Goal: Transaction & Acquisition: Book appointment/travel/reservation

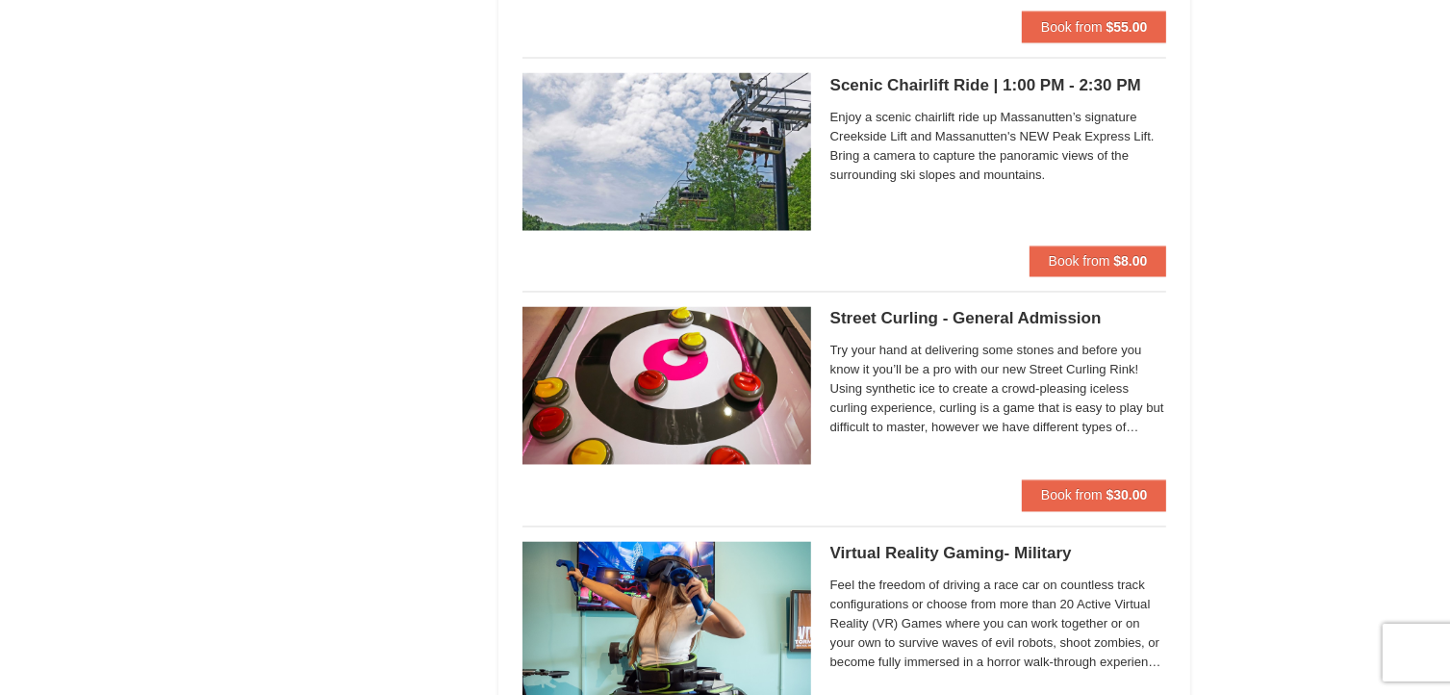
scroll to position [3411, 0]
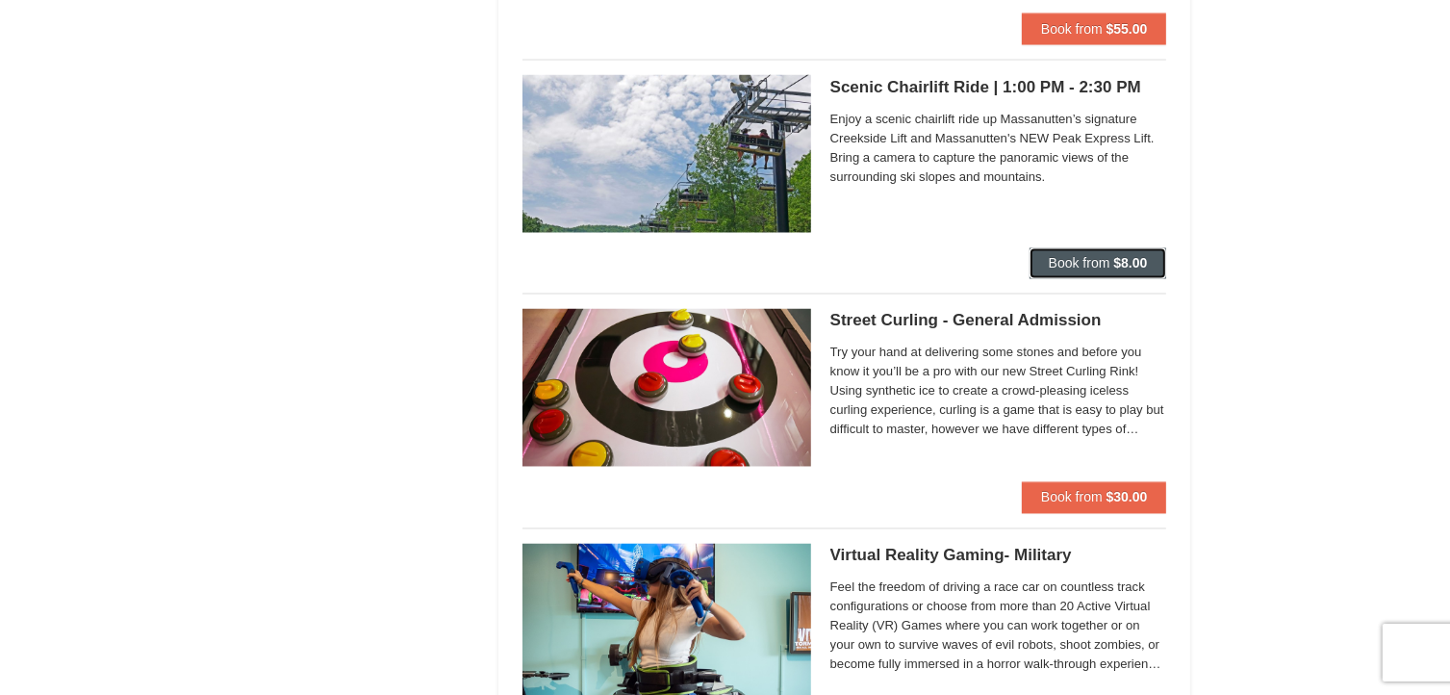
click at [1128, 265] on strong "$8.00" at bounding box center [1130, 263] width 34 height 15
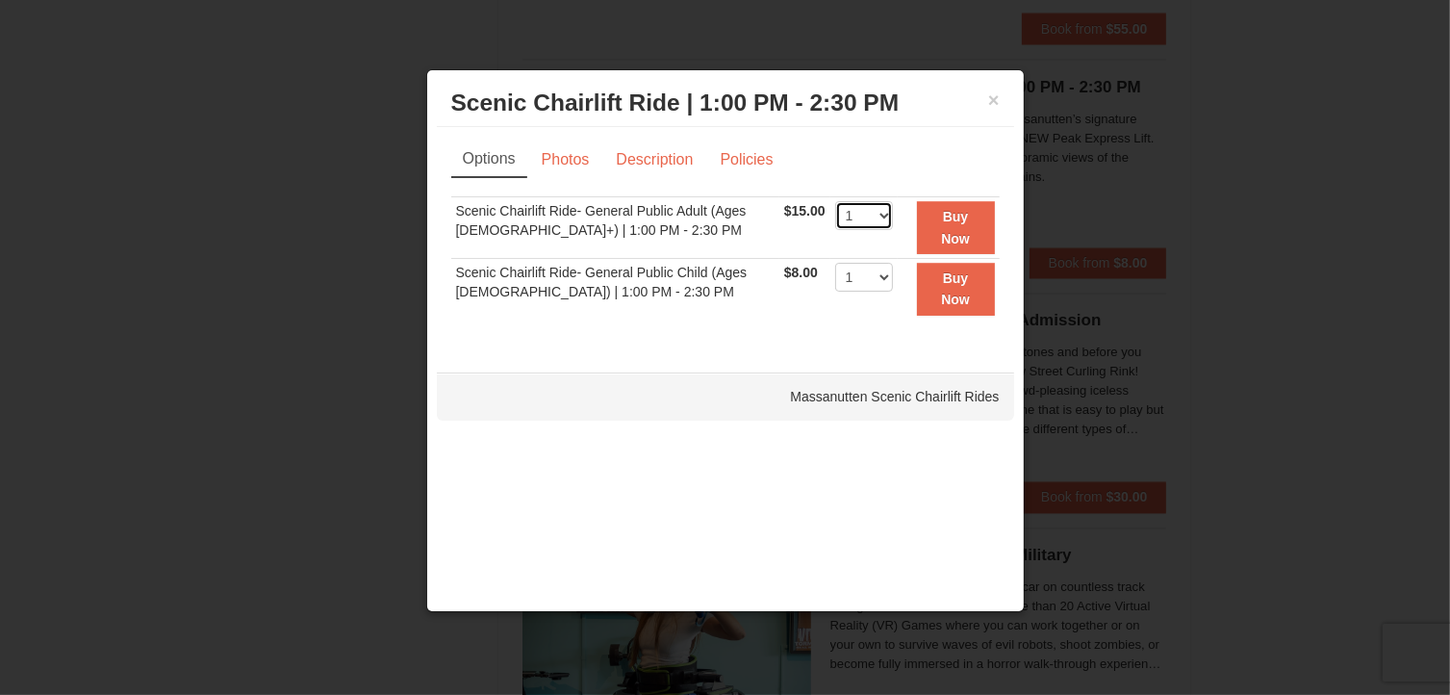
click at [877, 210] on select "1 2 3 4 5 6 7 8 9 10 11 12 13 14 15 16 17 18 19 20 21 22" at bounding box center [864, 215] width 58 height 29
select select "2"
click at [835, 201] on select "1 2 3 4 5 6 7 8 9 10 11 12 13 14 15 16 17 18 19 20 21 22" at bounding box center [864, 215] width 58 height 29
click at [565, 161] on link "Photos" at bounding box center [565, 159] width 73 height 37
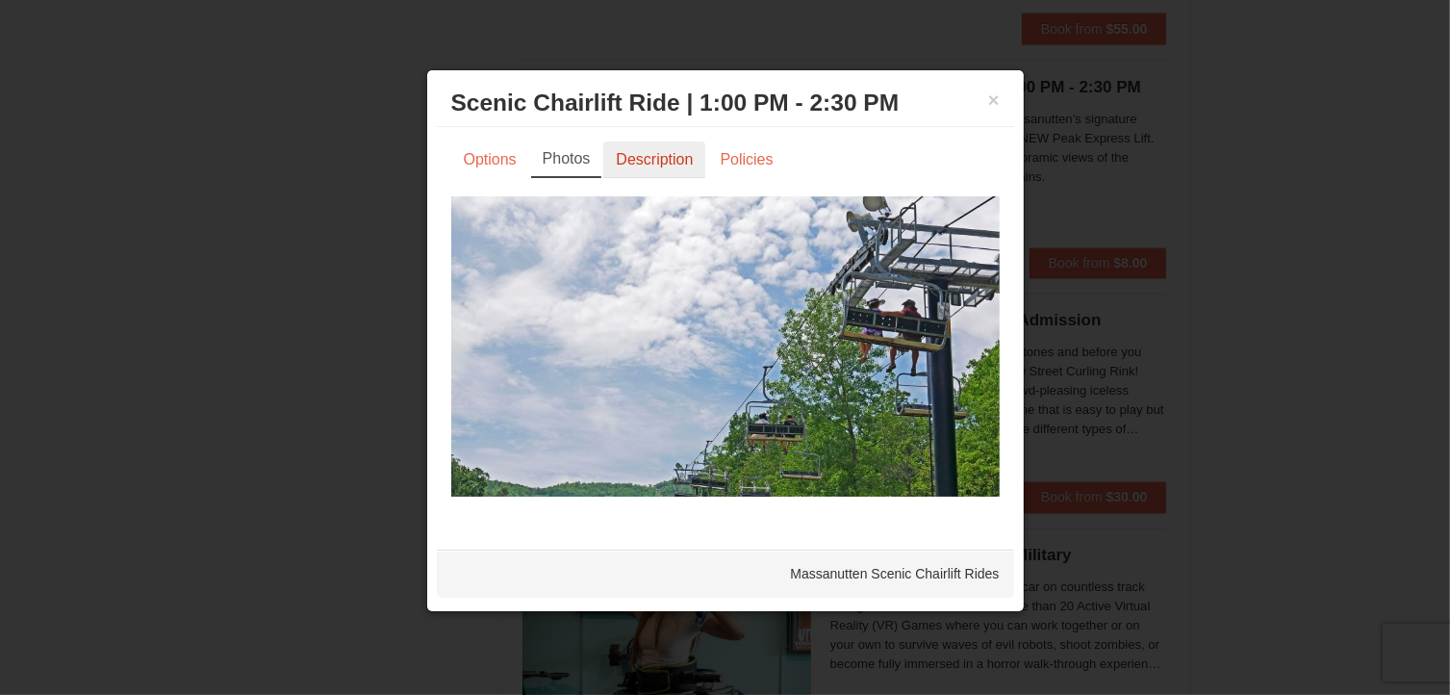
click at [649, 158] on link "Description" at bounding box center [654, 159] width 102 height 37
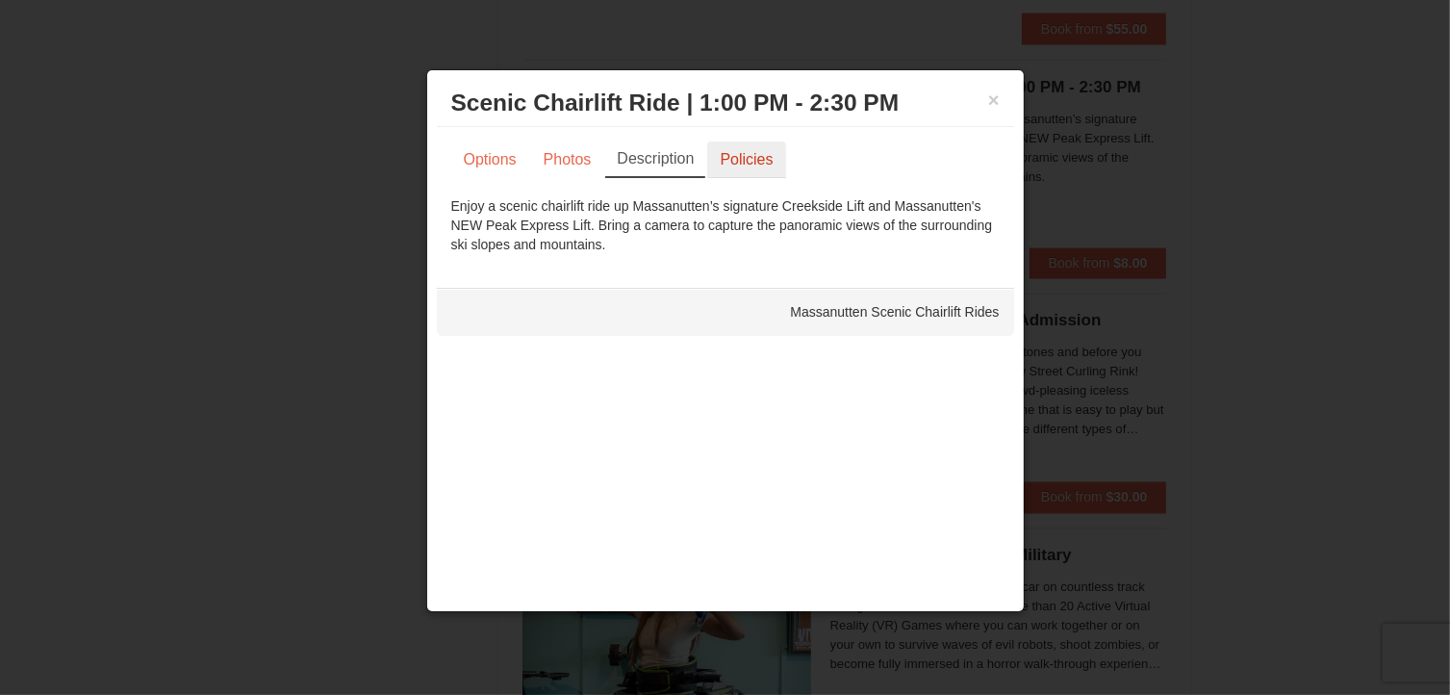
click at [732, 155] on link "Policies" at bounding box center [746, 159] width 78 height 37
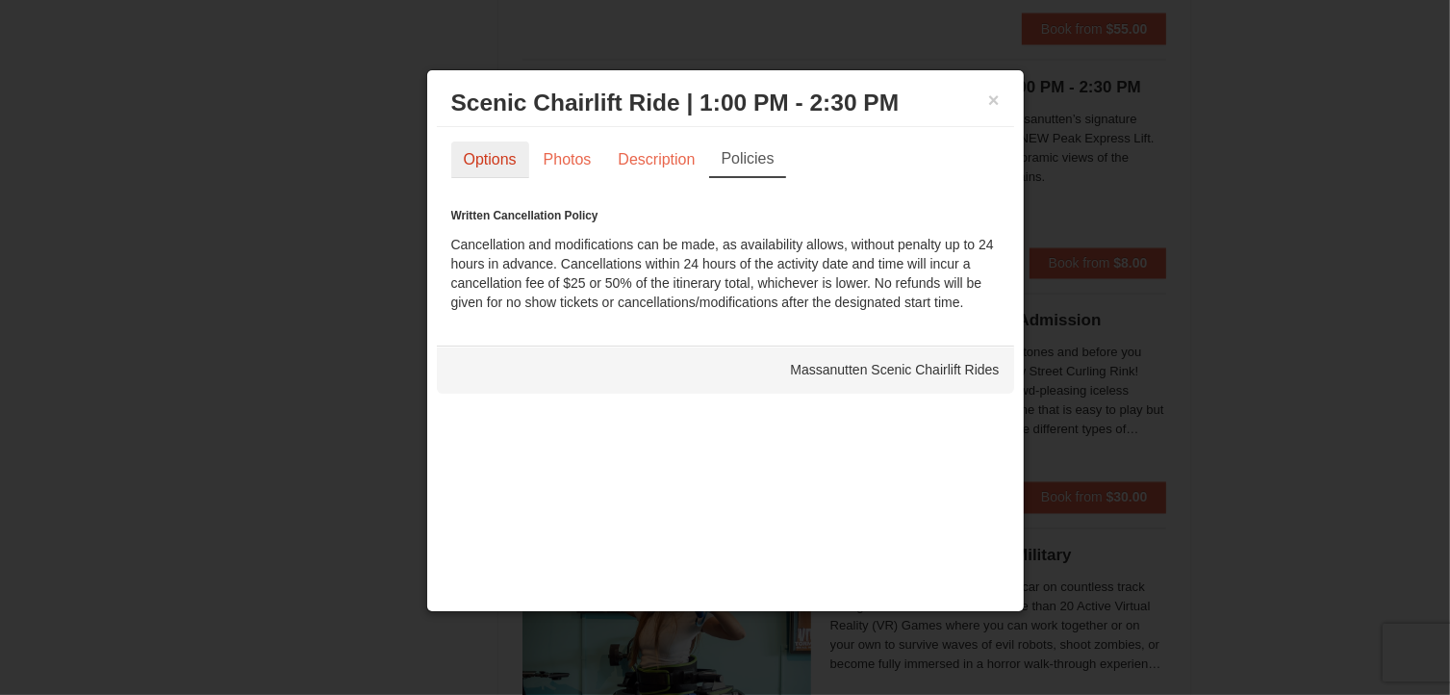
click at [495, 149] on link "Options" at bounding box center [490, 159] width 78 height 37
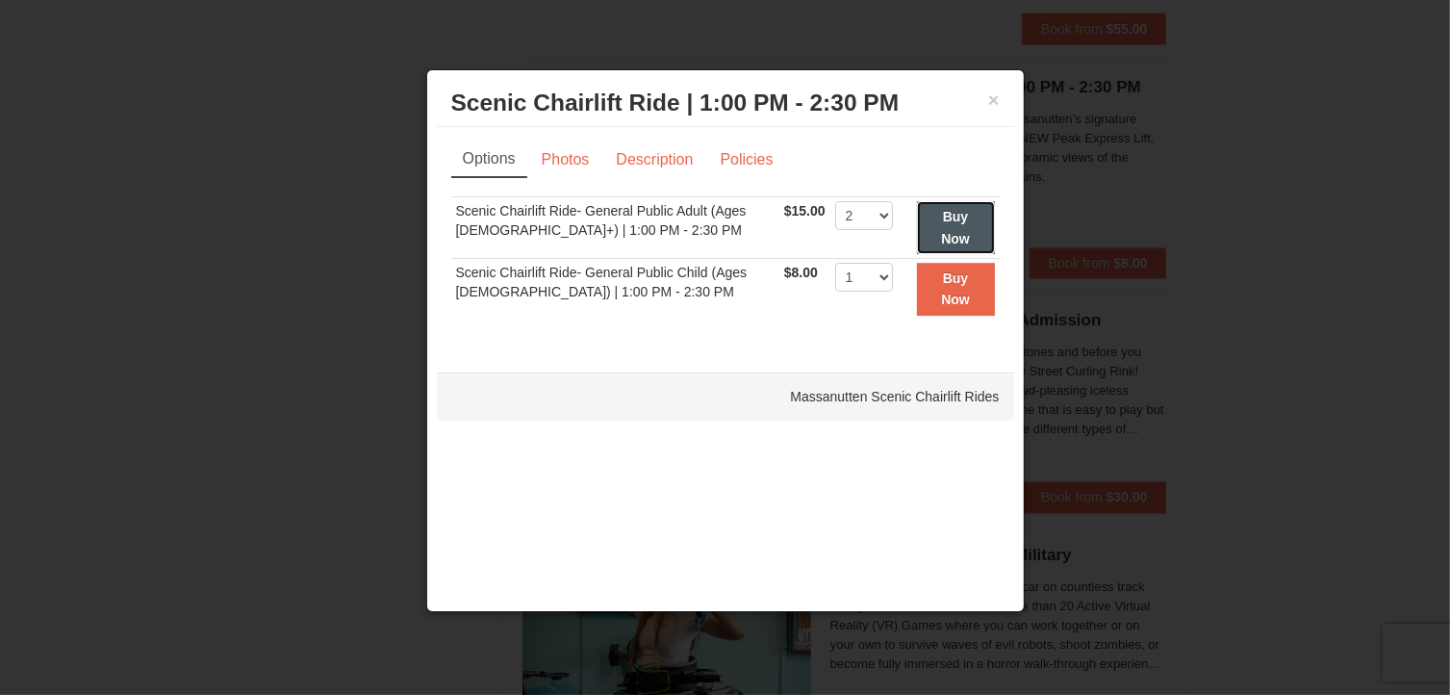
click at [946, 235] on strong "Buy Now" at bounding box center [955, 227] width 29 height 37
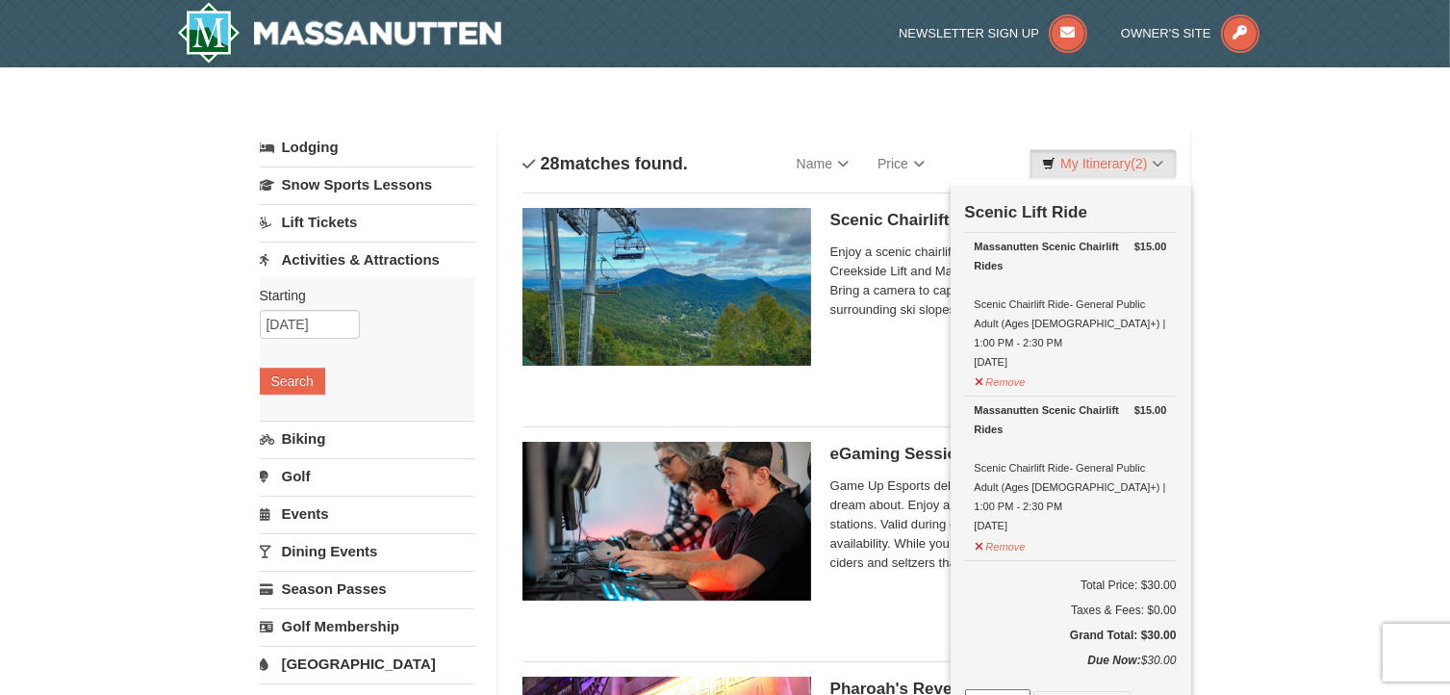
scroll to position [6, 0]
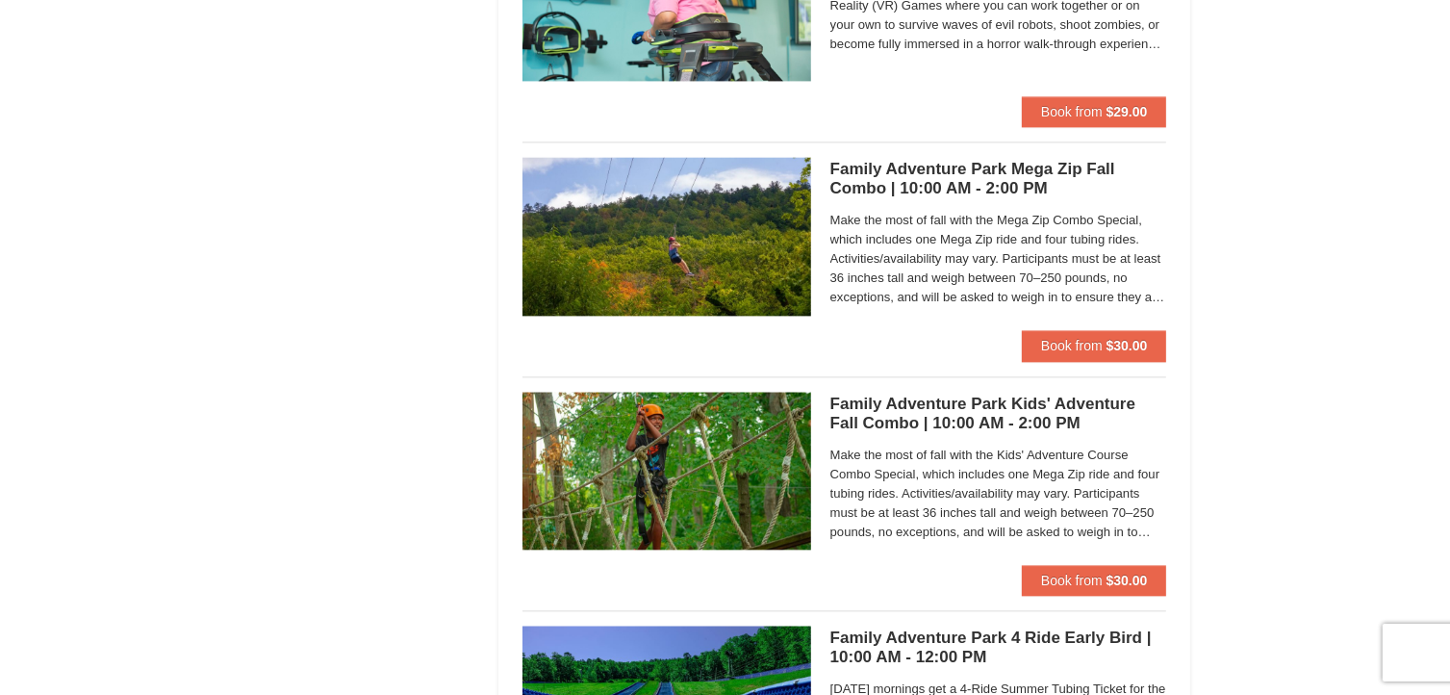
scroll to position [4264, 0]
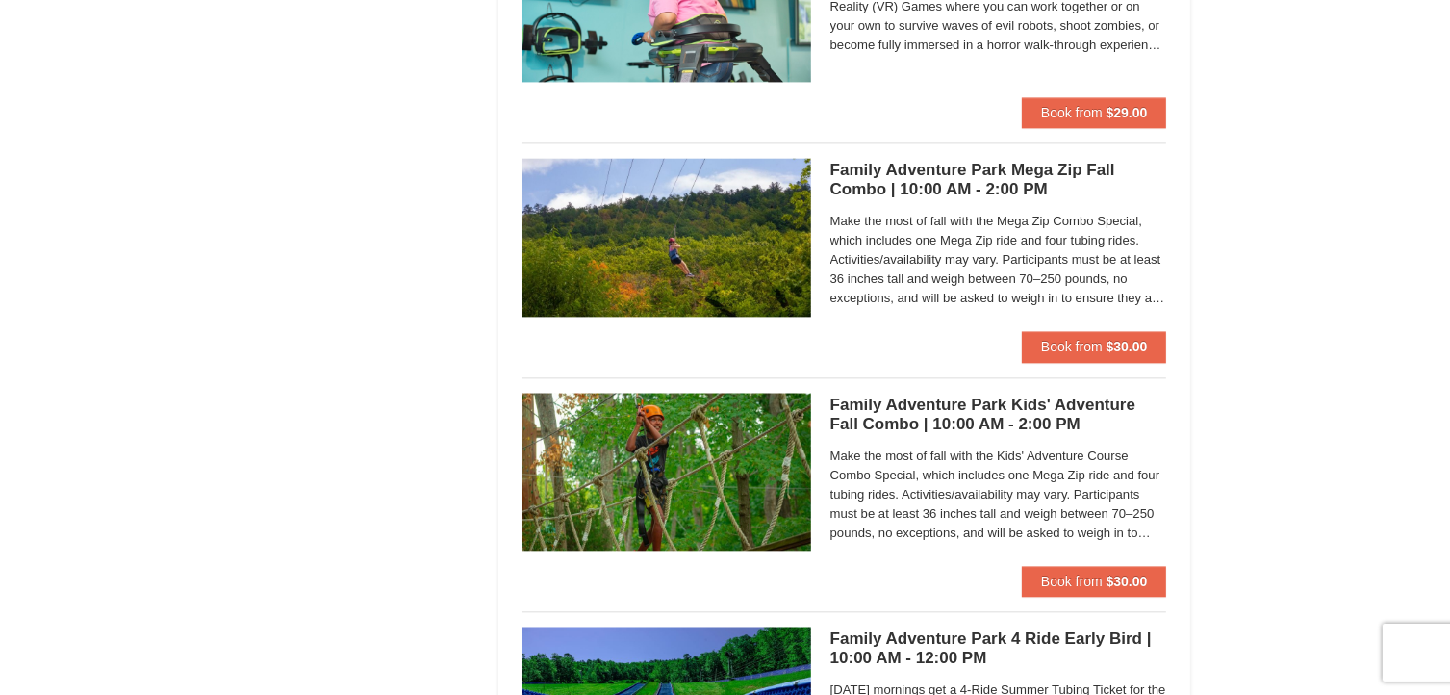
click at [962, 232] on span "Make the most of fall with the Mega Zip Combo Special, which includes one Mega …" at bounding box center [998, 260] width 337 height 96
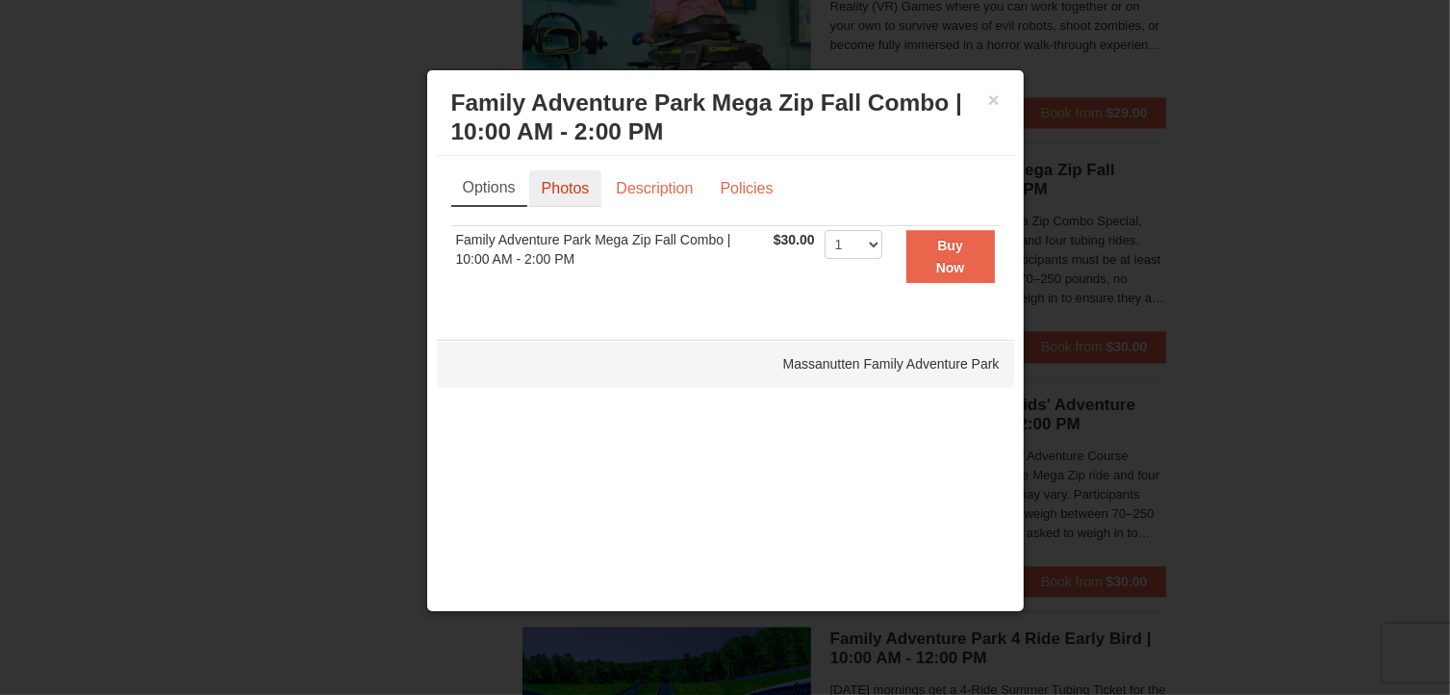
click at [568, 182] on link "Photos" at bounding box center [565, 188] width 73 height 37
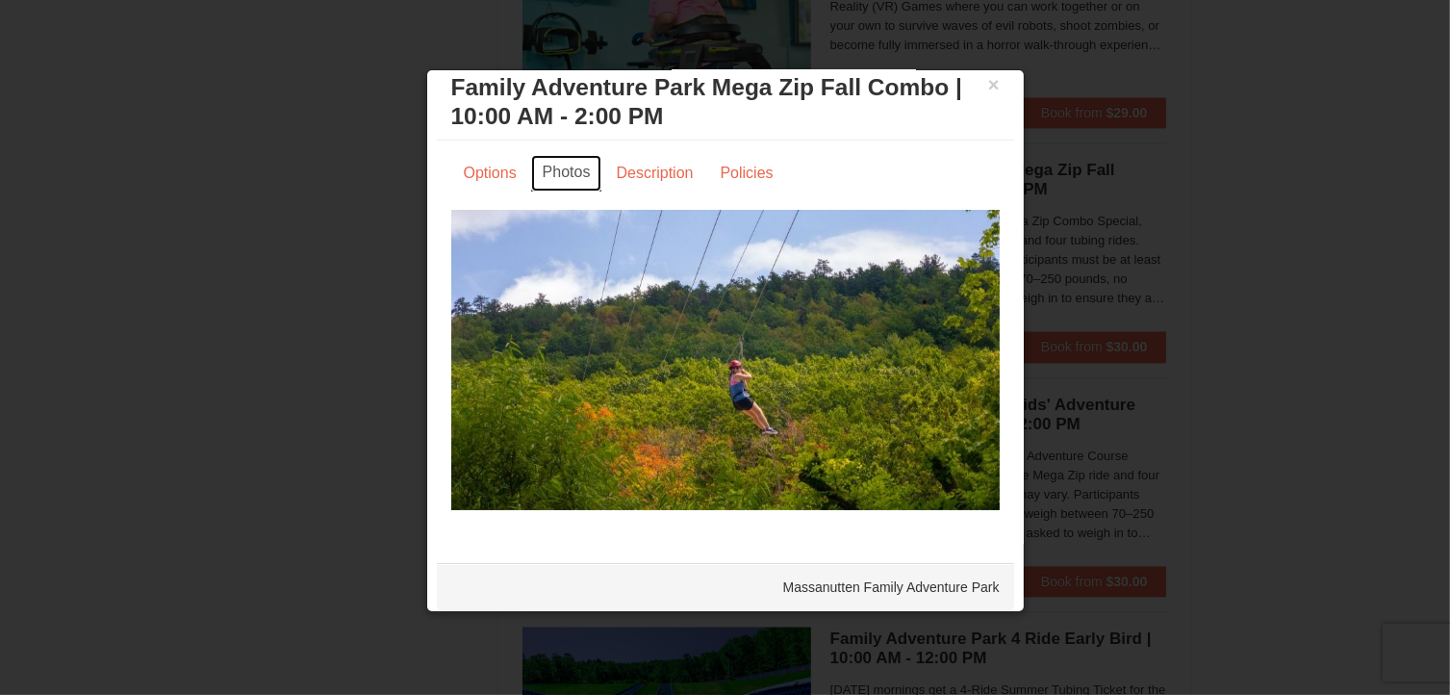
scroll to position [0, 0]
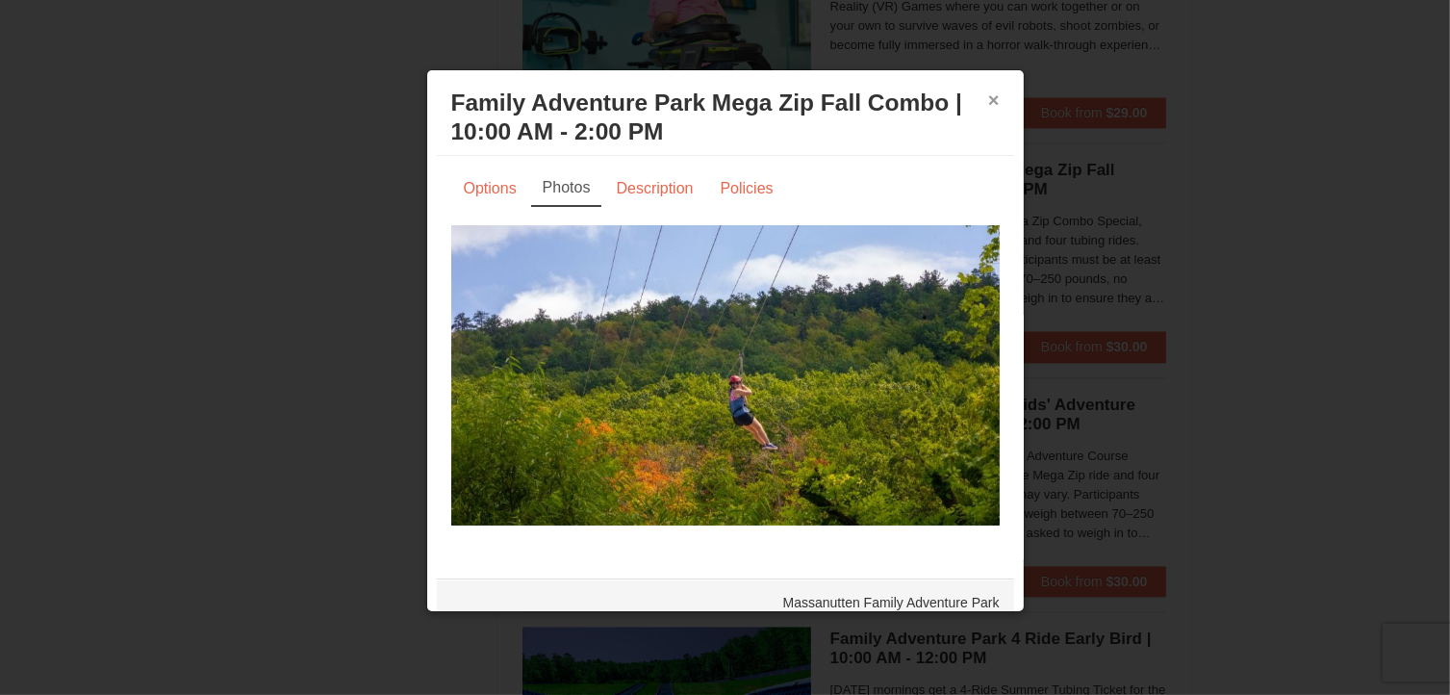
click at [988, 95] on button "×" at bounding box center [994, 99] width 12 height 19
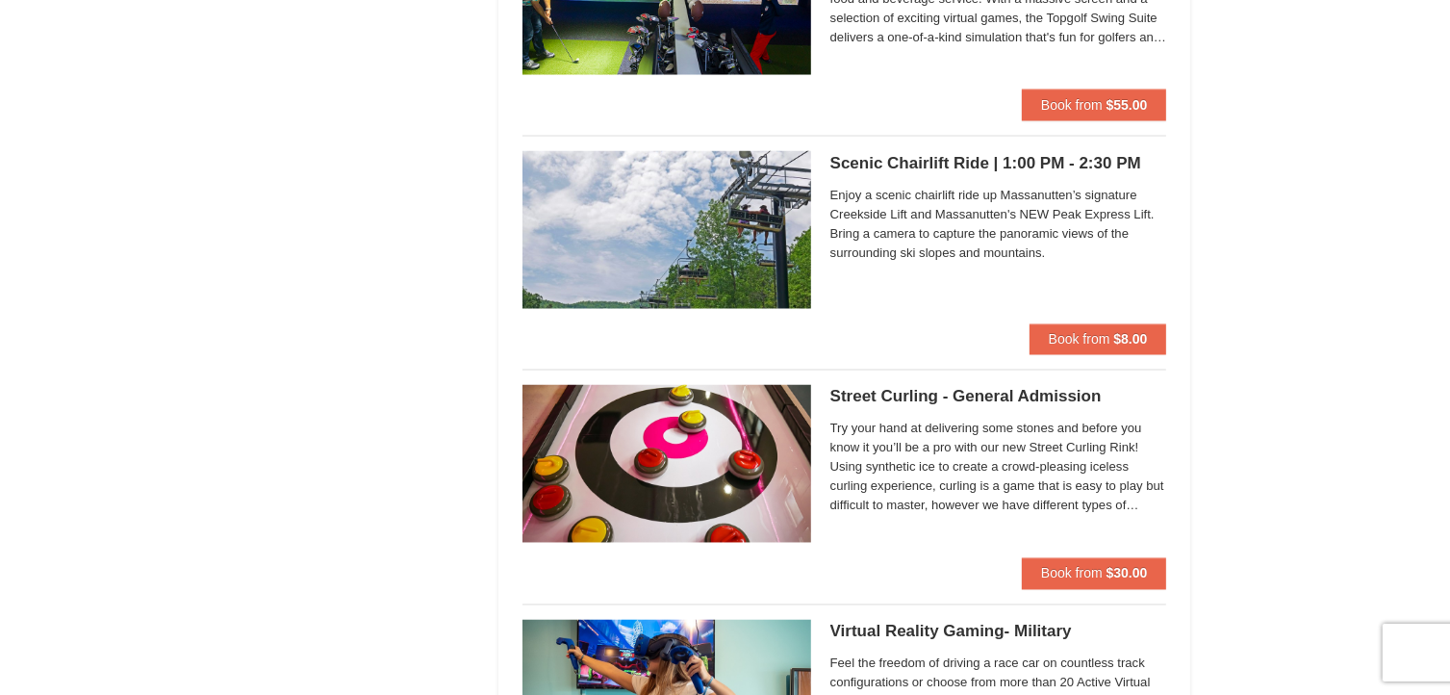
scroll to position [3421, 0]
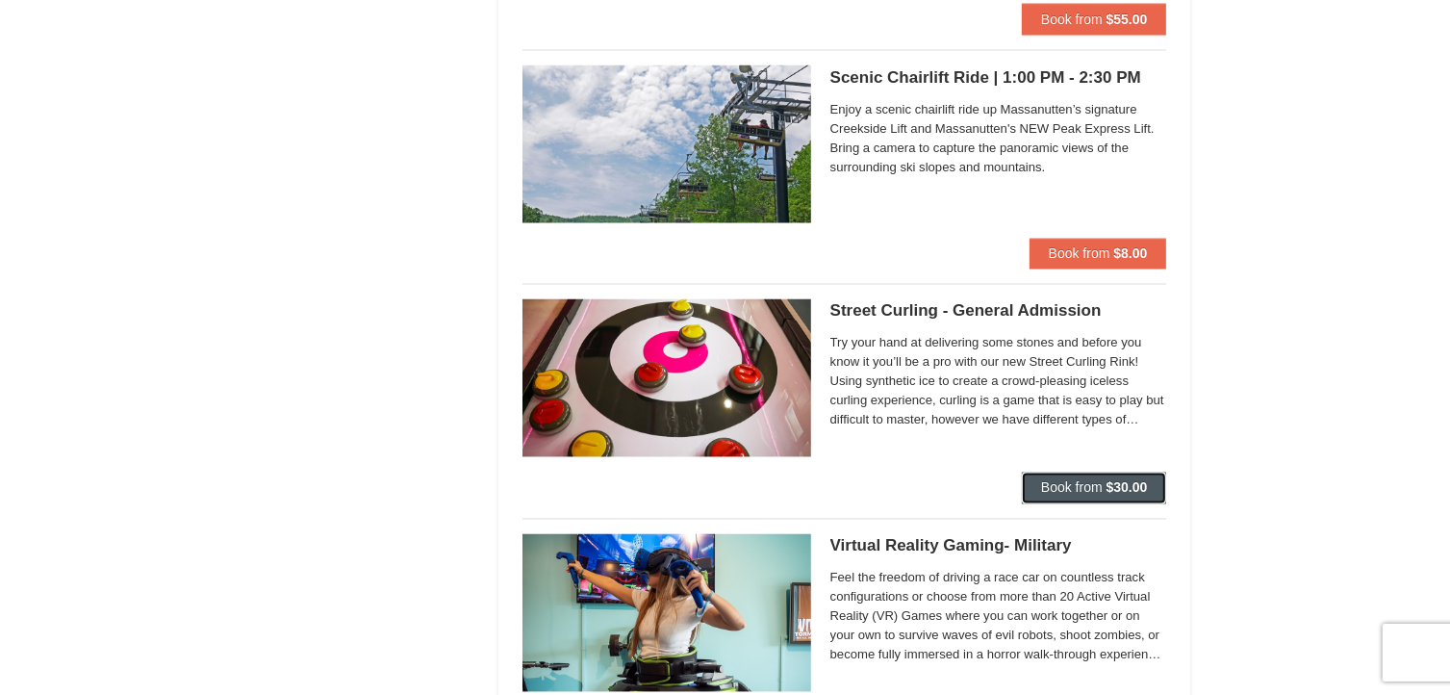
click at [1052, 480] on span "Book from" at bounding box center [1072, 487] width 62 height 15
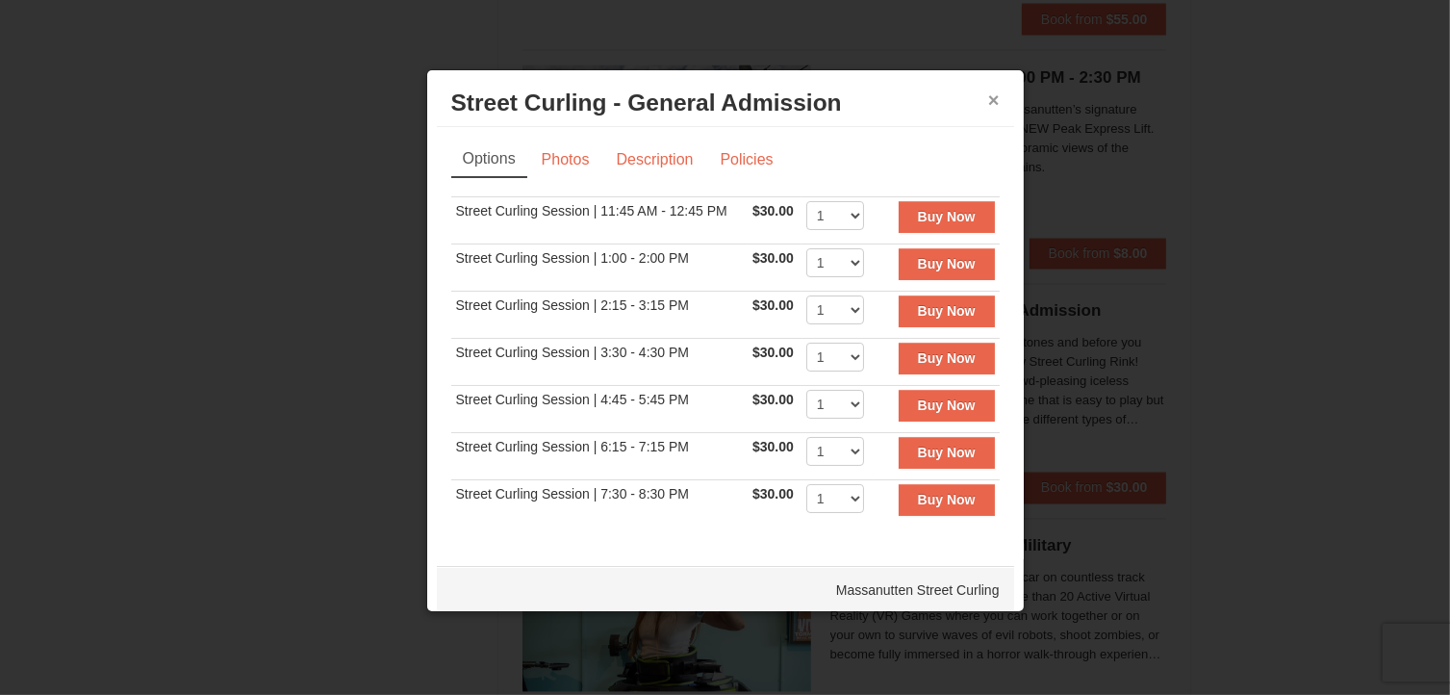
click at [988, 93] on button "×" at bounding box center [994, 99] width 12 height 19
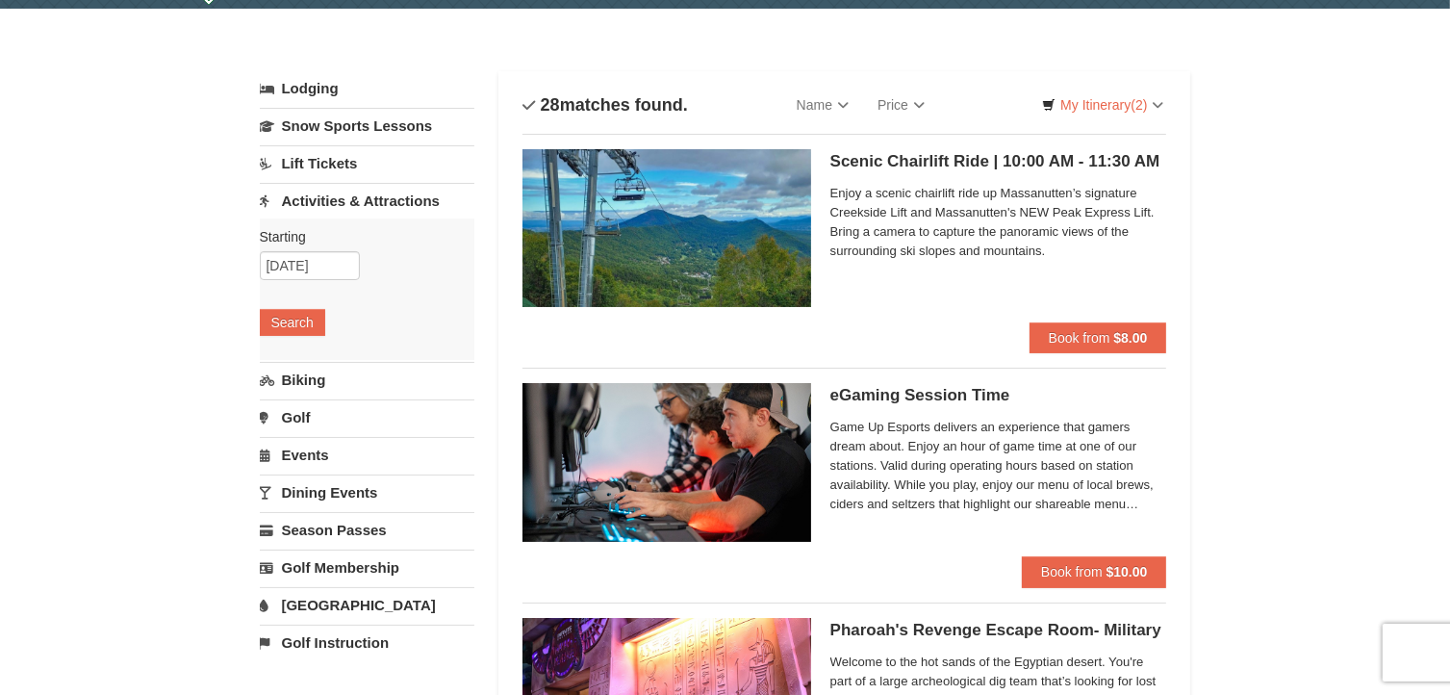
scroll to position [0, 0]
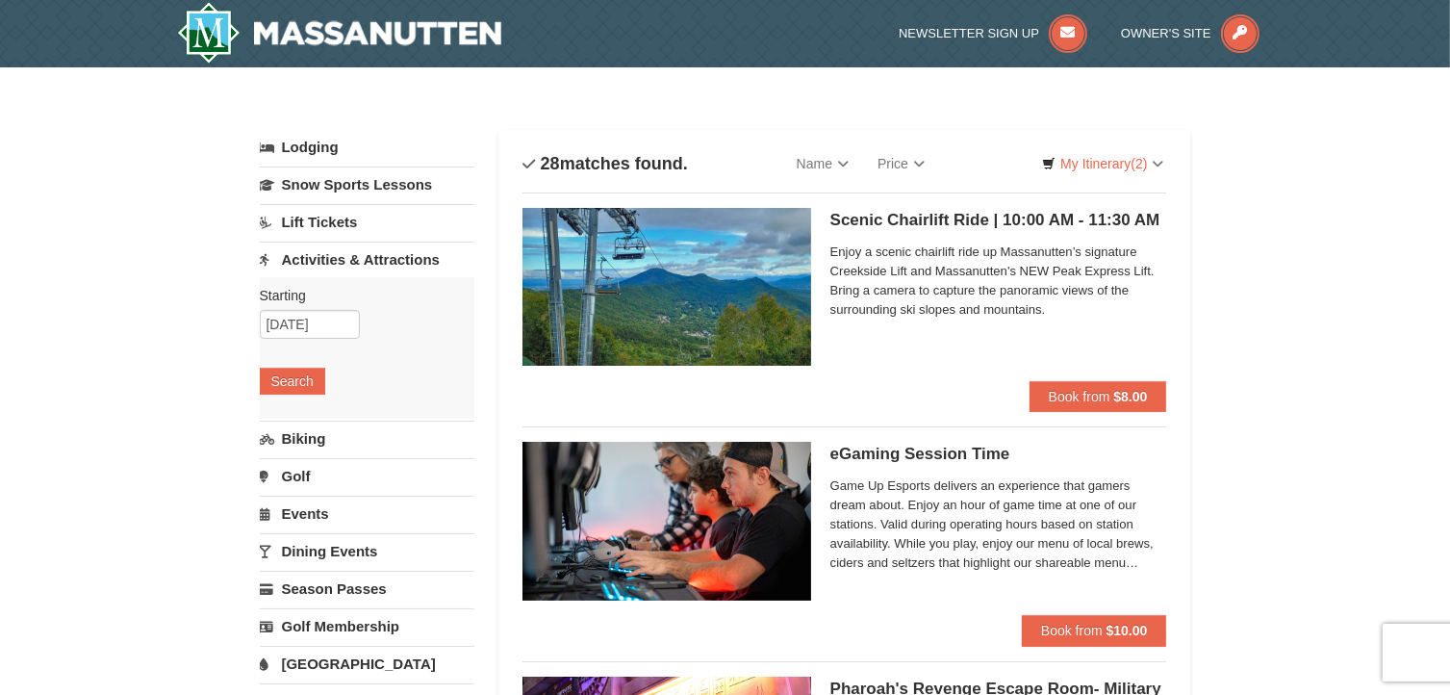
click at [362, 547] on link "Dining Events" at bounding box center [367, 551] width 215 height 36
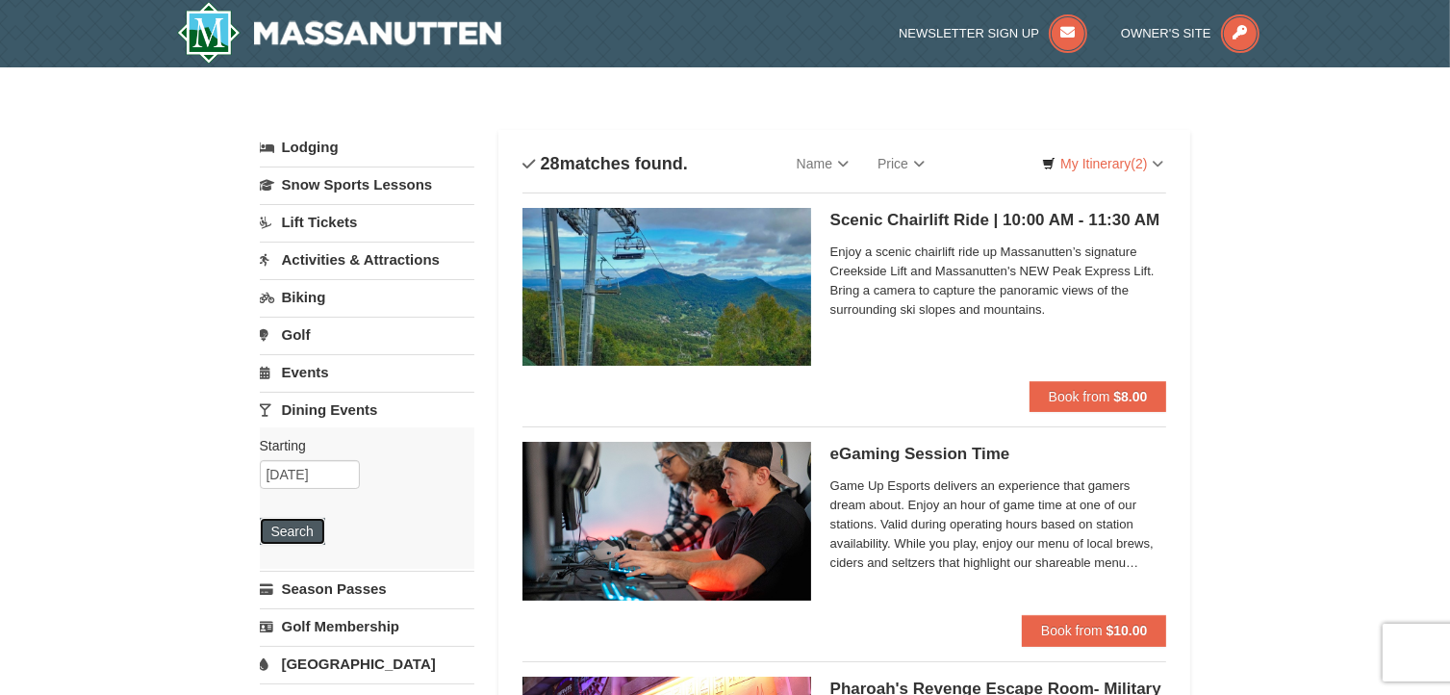
click at [305, 527] on button "Search" at bounding box center [292, 531] width 65 height 27
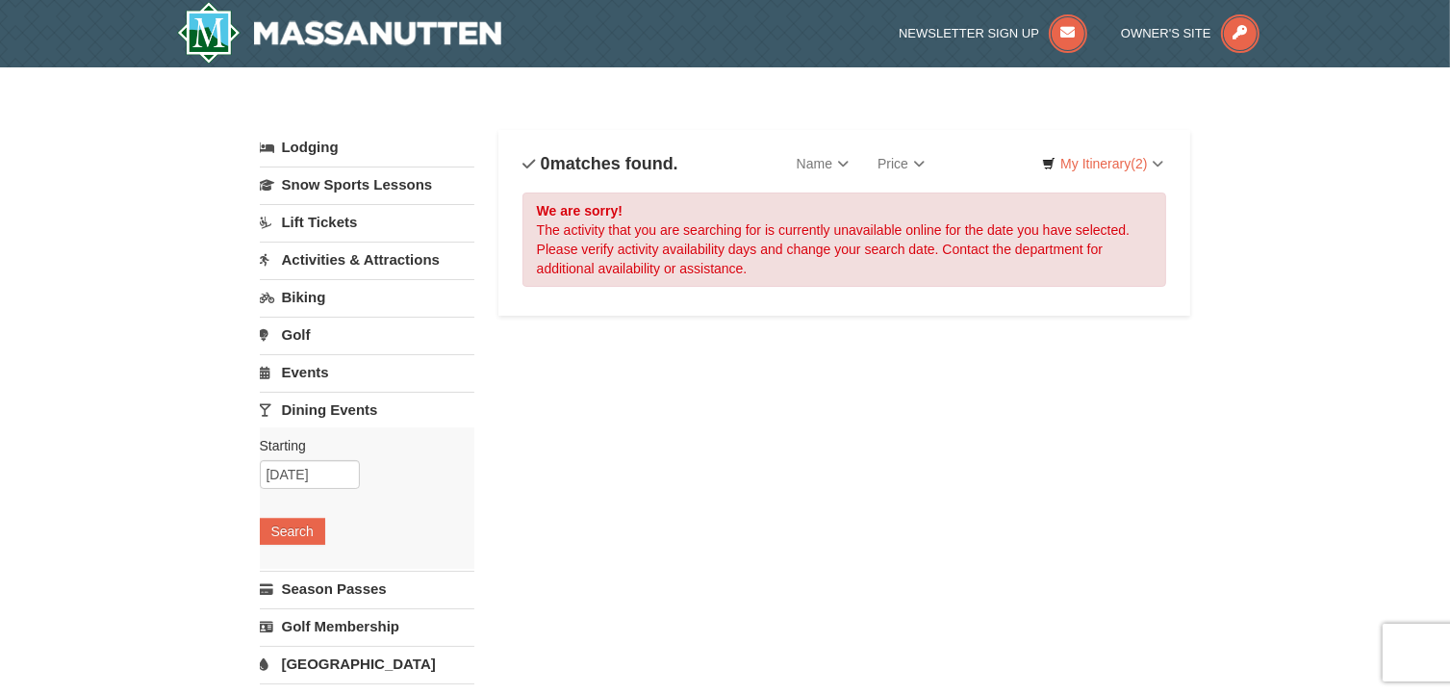
click at [355, 259] on link "Activities & Attractions" at bounding box center [367, 259] width 215 height 36
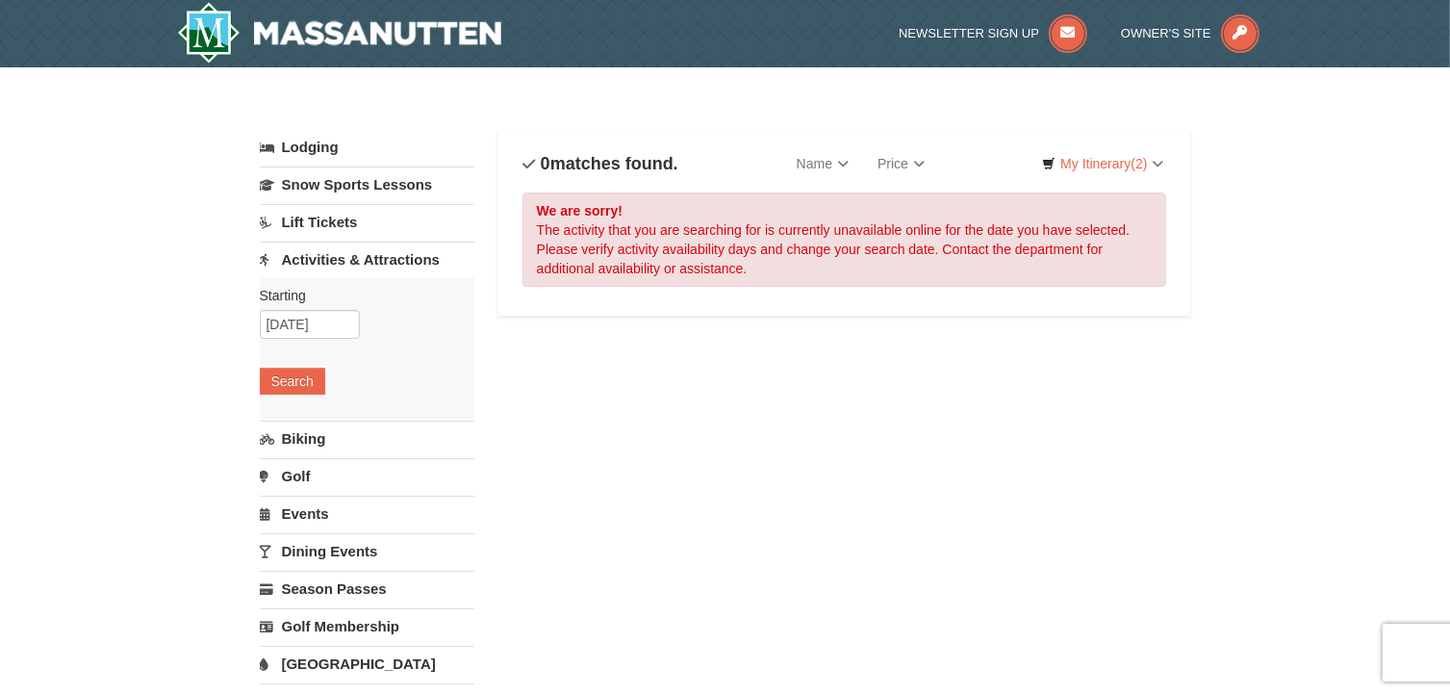
click at [326, 220] on link "Lift Tickets" at bounding box center [367, 222] width 215 height 36
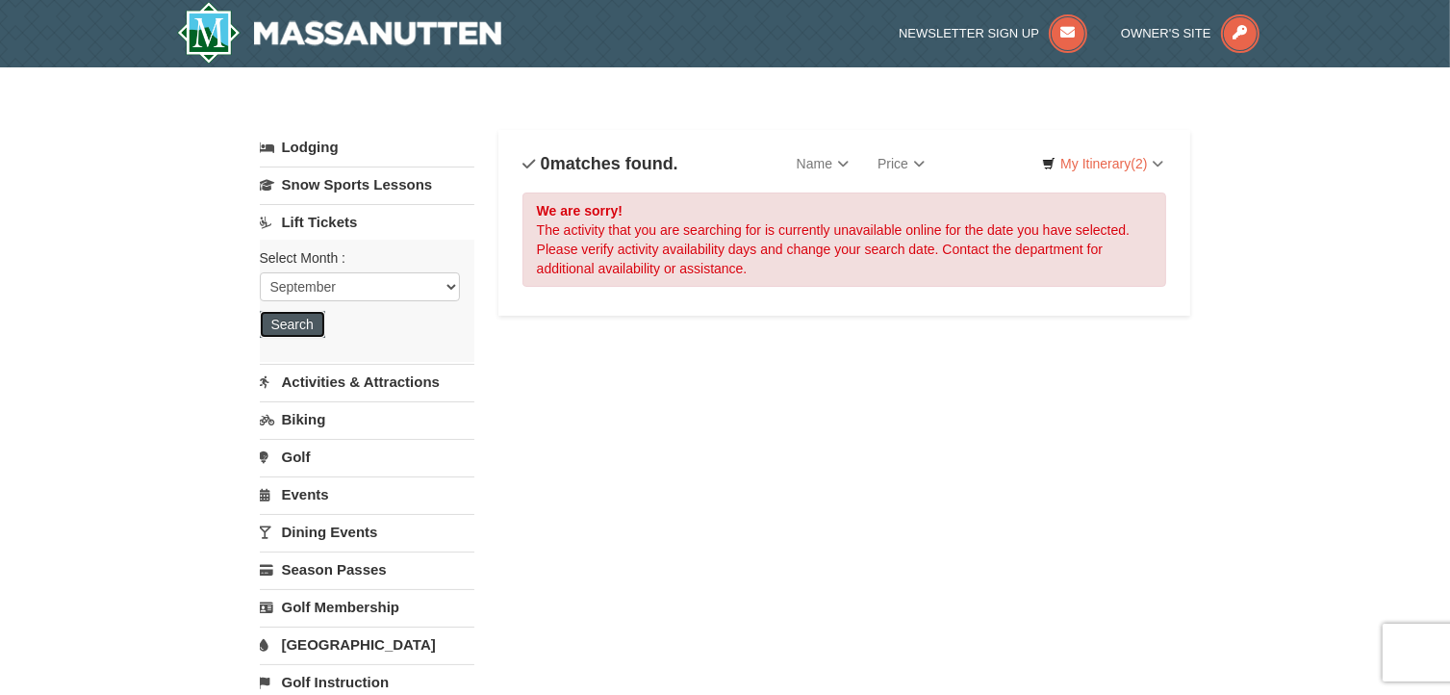
click at [299, 319] on button "Search" at bounding box center [292, 324] width 65 height 27
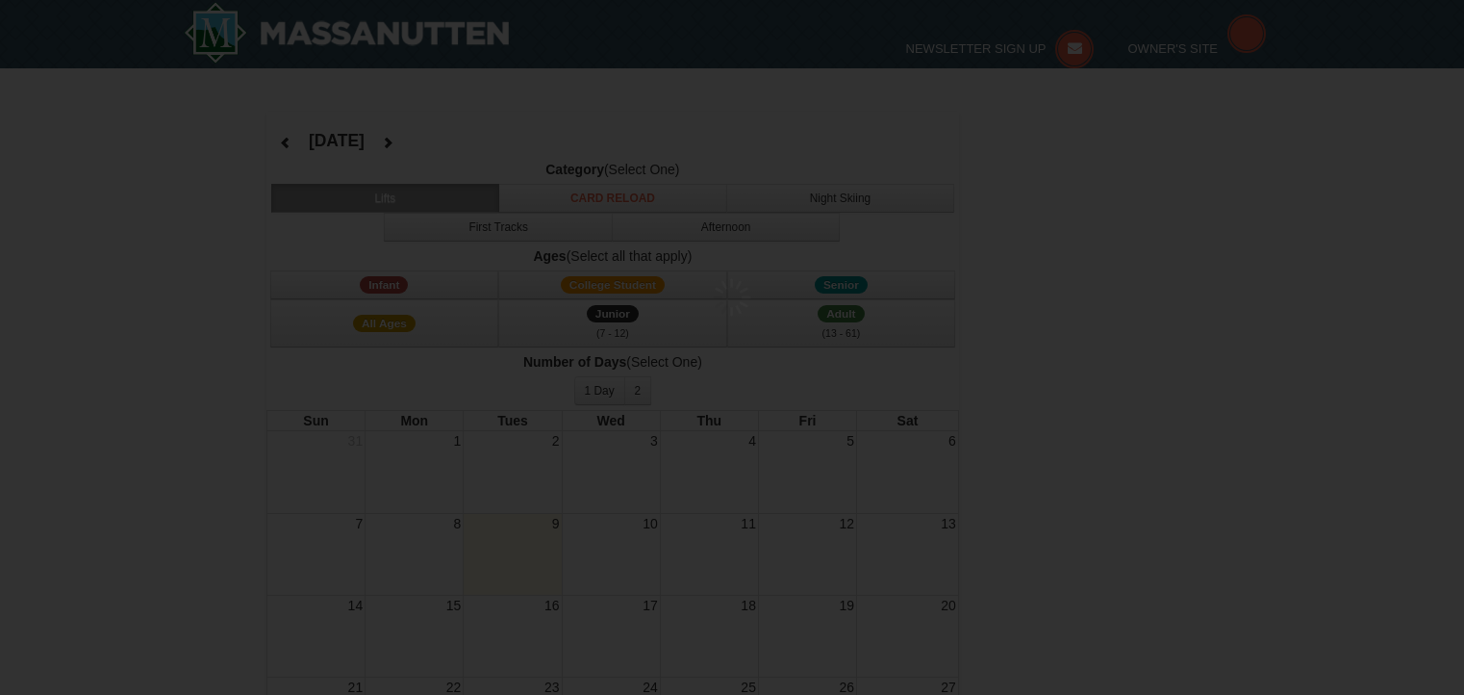
select select "9"
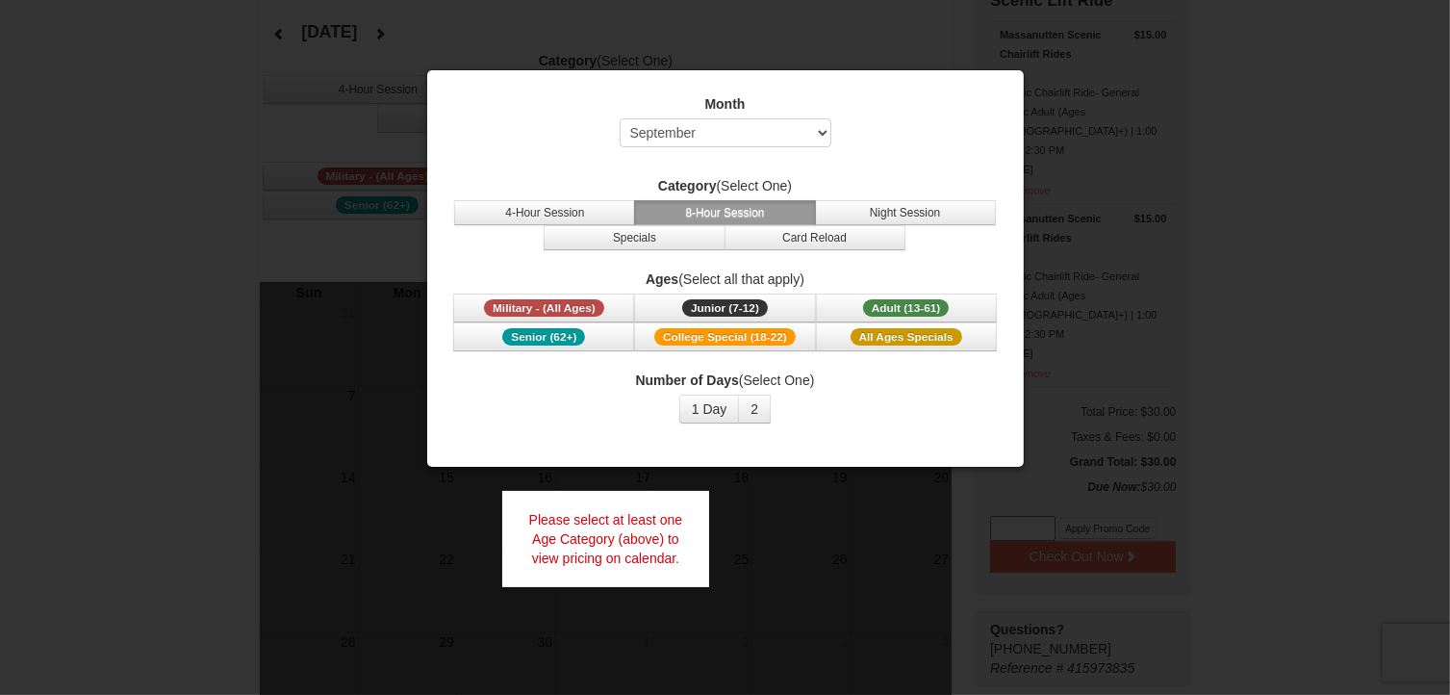
scroll to position [142, 0]
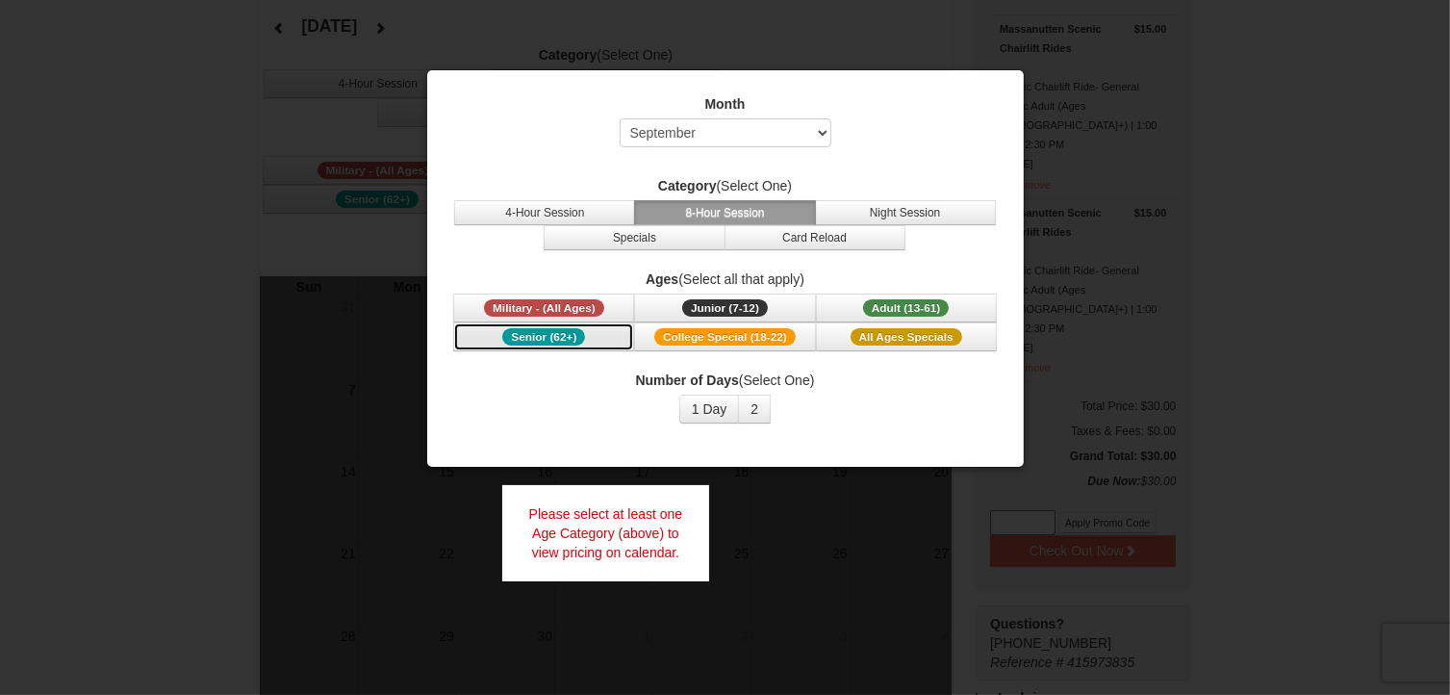
click at [558, 328] on span "Senior (62+)" at bounding box center [543, 336] width 83 height 17
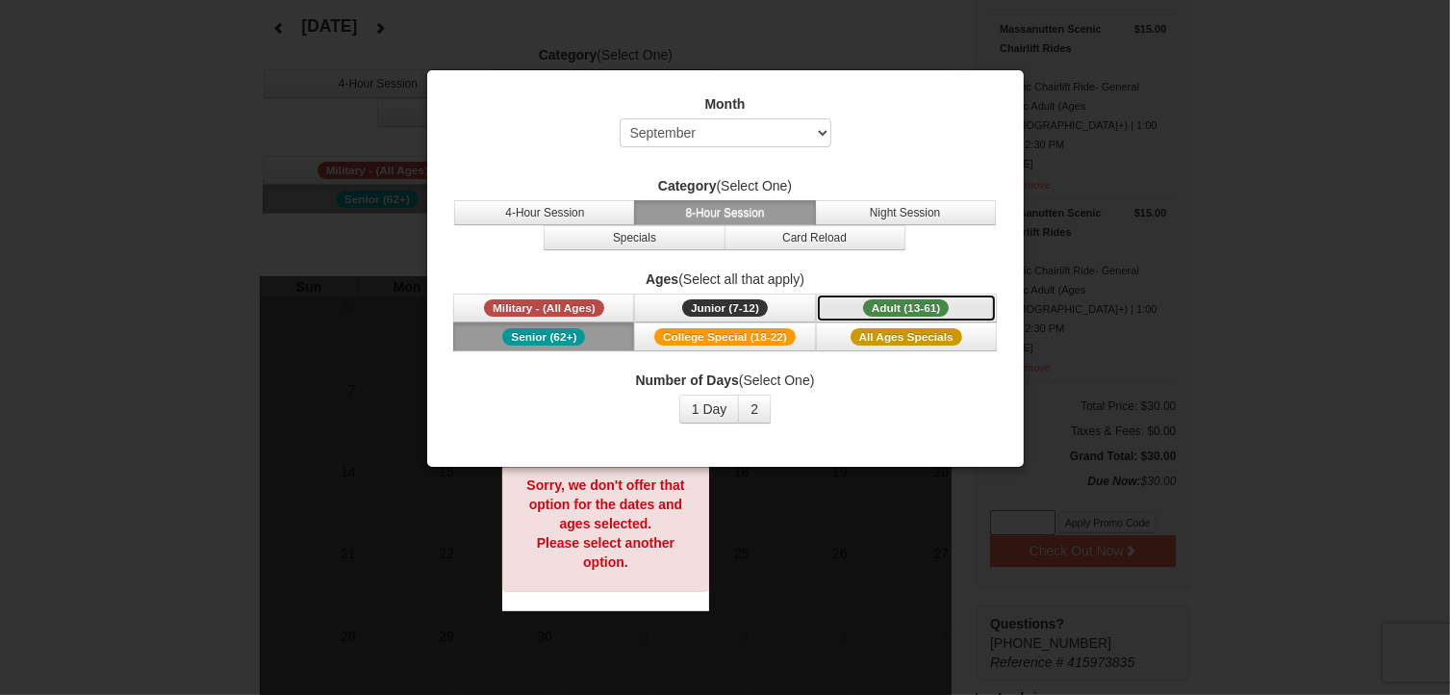
click at [879, 300] on span "Adult (13-61)" at bounding box center [906, 307] width 87 height 17
click at [1315, 120] on div at bounding box center [725, 347] width 1450 height 695
